Goal: Task Accomplishment & Management: Manage account settings

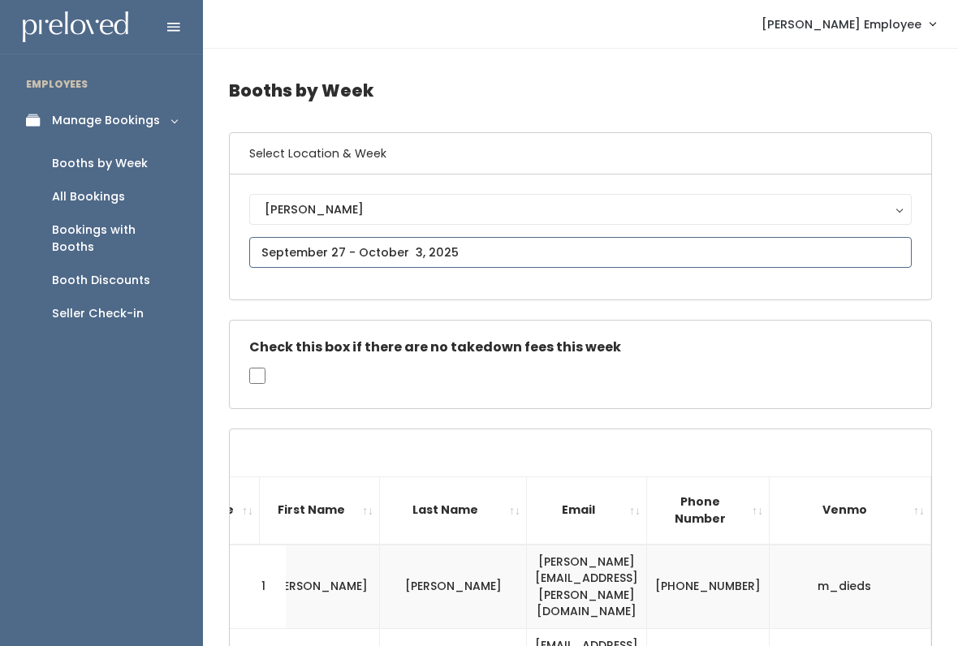
click at [483, 239] on input "text" at bounding box center [580, 252] width 663 height 31
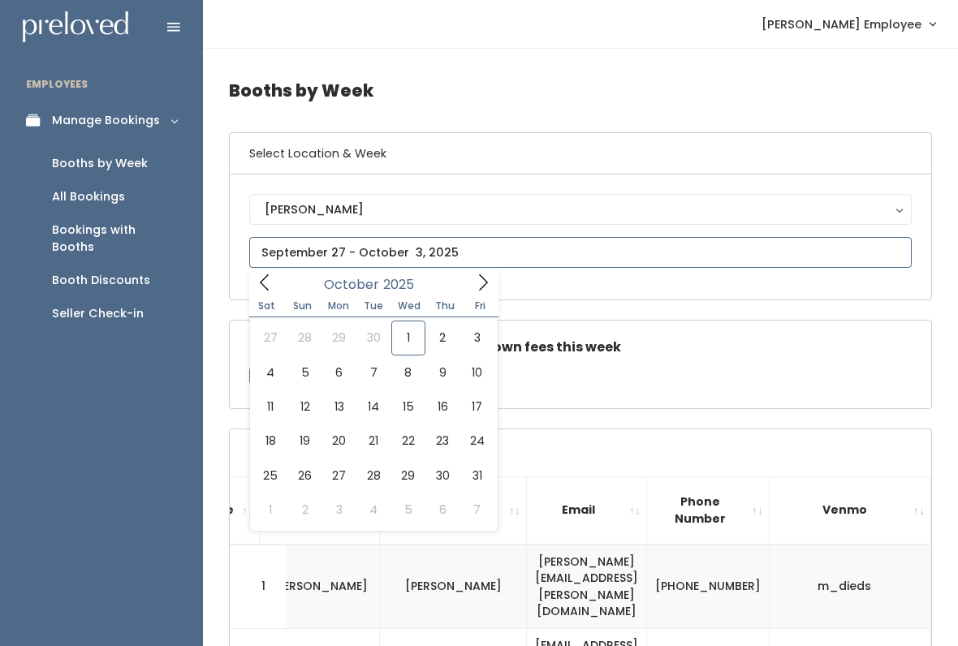
type input "October 4 to October 10"
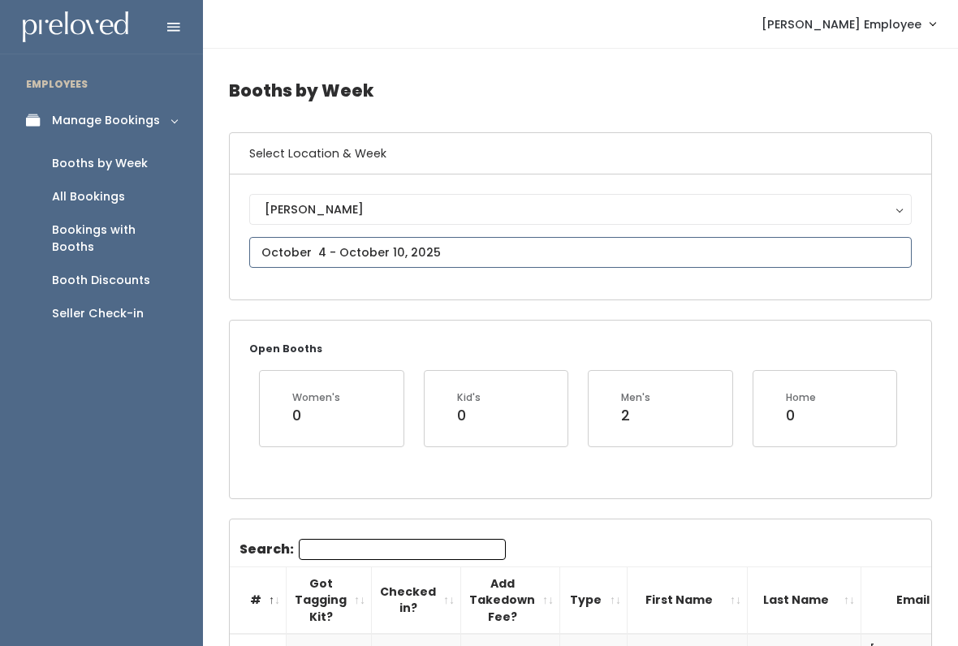
click at [517, 254] on input "text" at bounding box center [580, 252] width 663 height 31
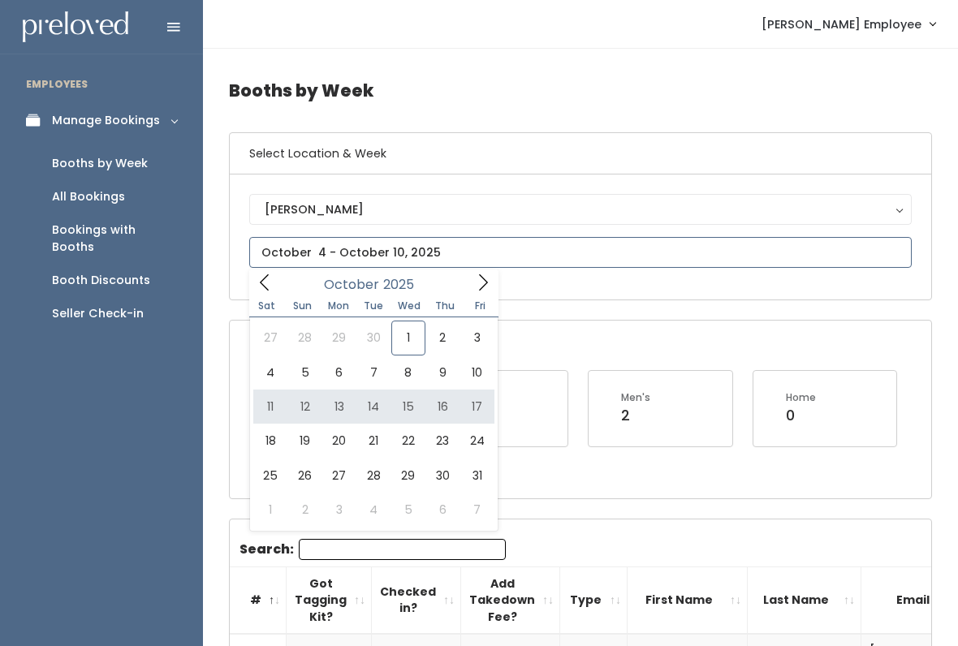
type input "October 11 to October 17"
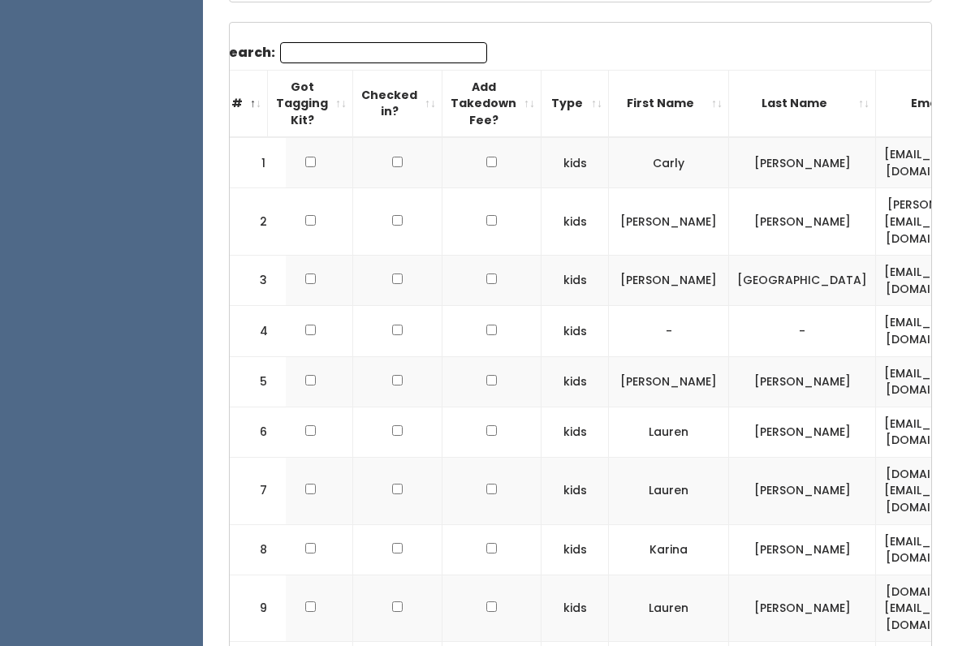
scroll to position [480, 0]
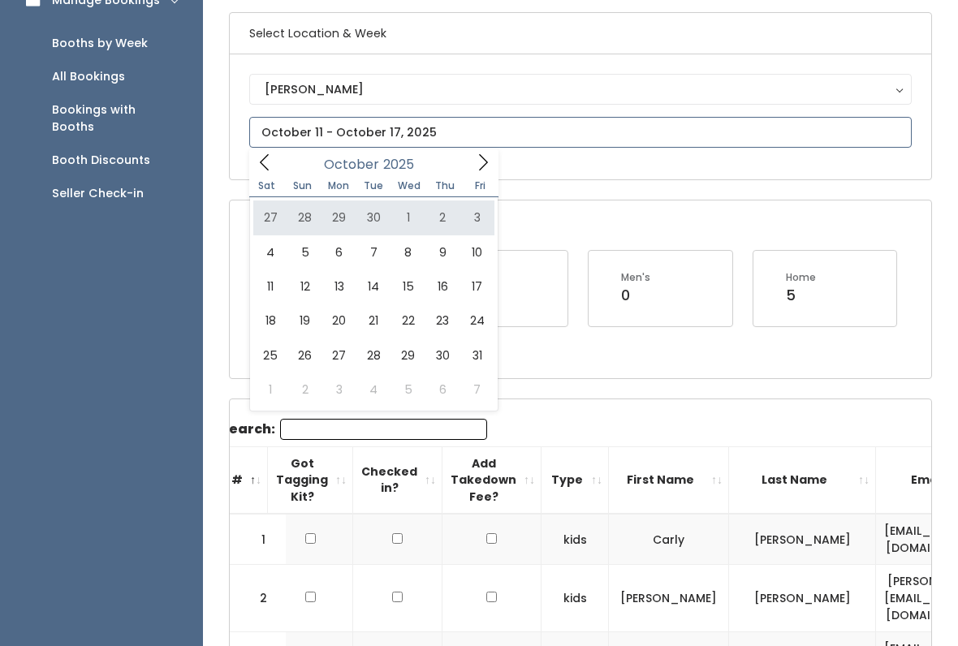
type input "September 27 to October 3"
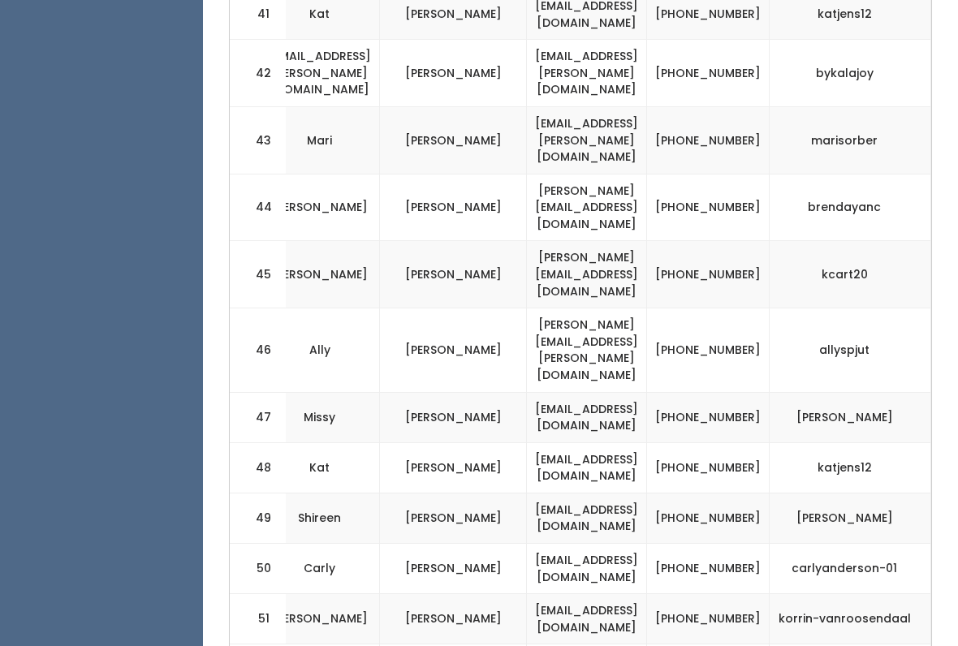
scroll to position [2834, 0]
